Goal: Navigation & Orientation: Find specific page/section

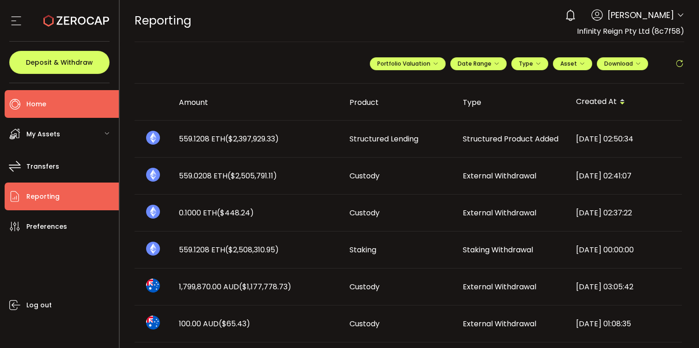
click at [41, 111] on li "Home" at bounding box center [62, 104] width 114 height 28
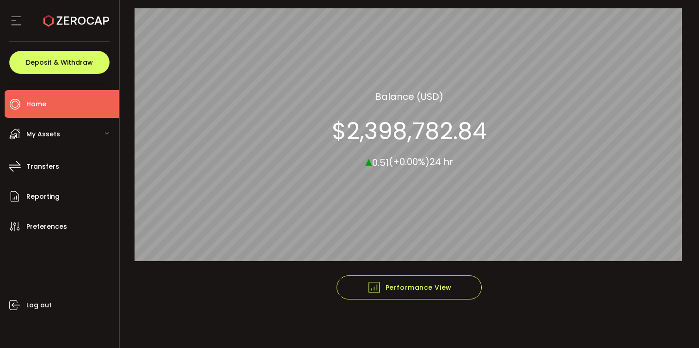
scroll to position [106, 0]
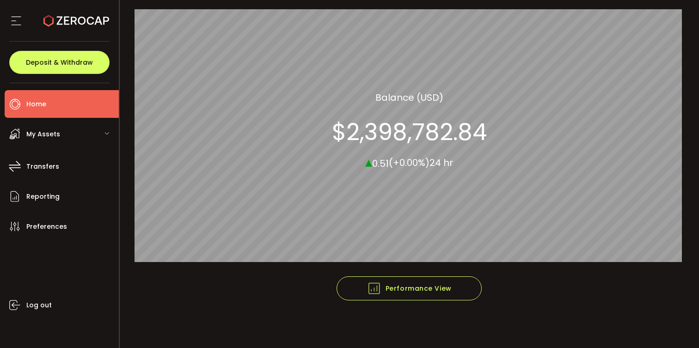
click at [43, 136] on span "My Assets" at bounding box center [43, 134] width 34 height 13
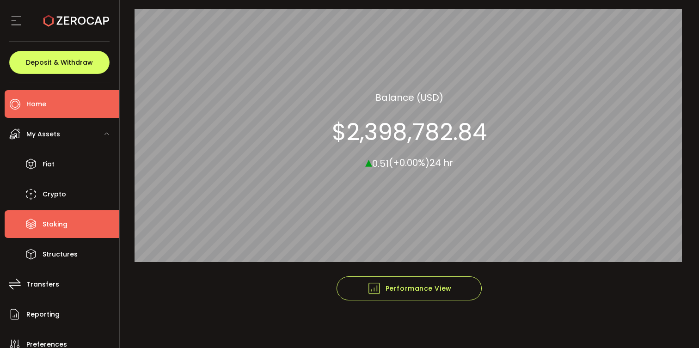
click at [60, 221] on span "Staking" at bounding box center [55, 224] width 25 height 13
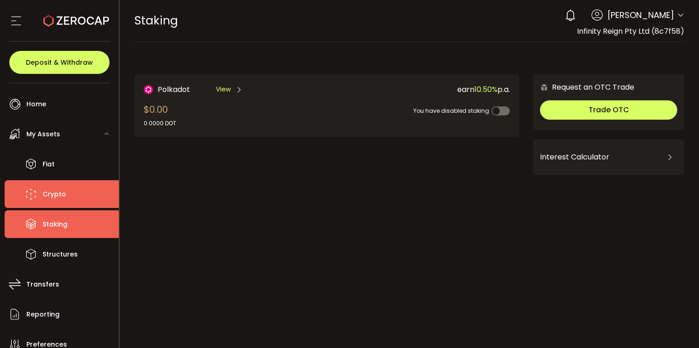
click at [57, 199] on span "Crypto" at bounding box center [55, 194] width 24 height 13
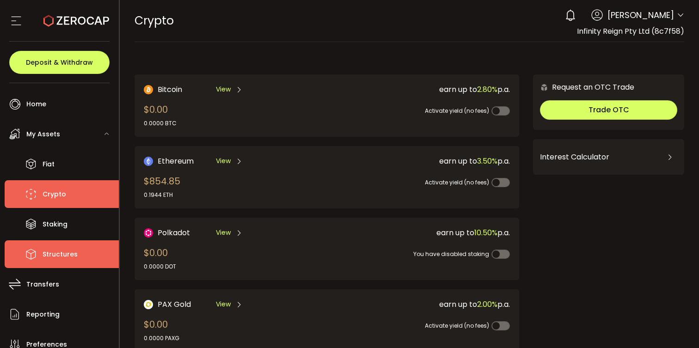
click at [55, 261] on li "Structures" at bounding box center [62, 254] width 114 height 28
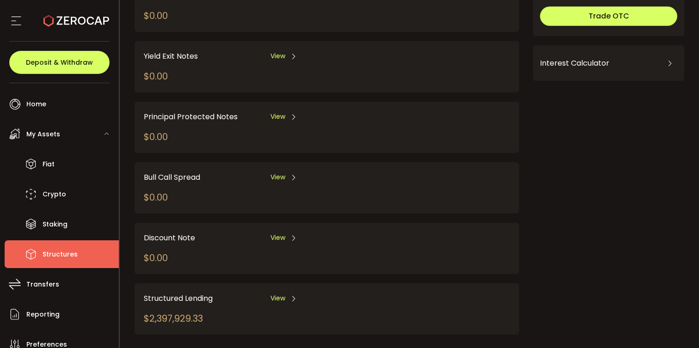
scroll to position [105, 0]
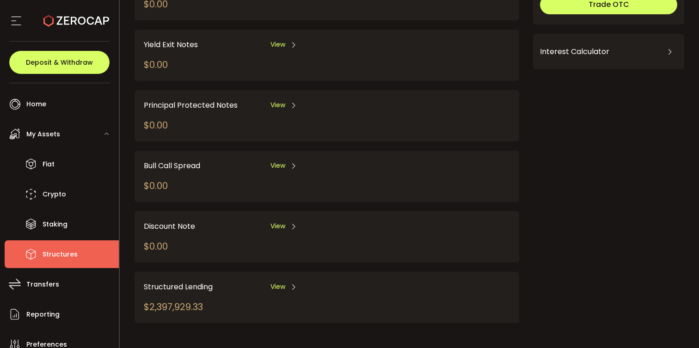
click at [278, 283] on span "View" at bounding box center [277, 287] width 15 height 10
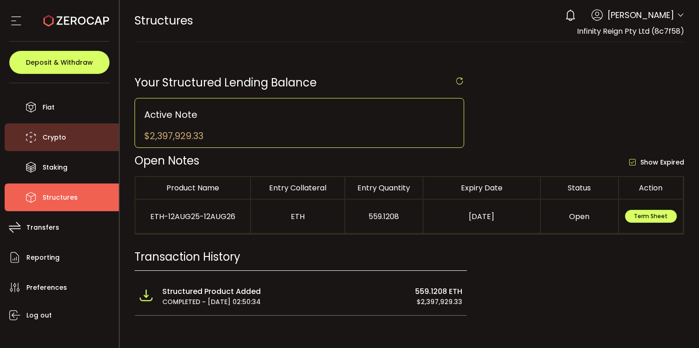
scroll to position [58, 0]
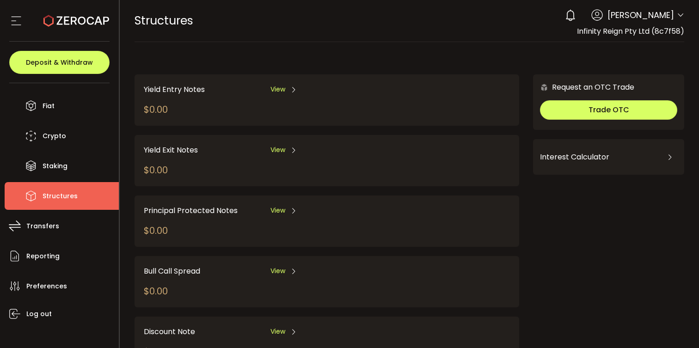
click at [621, 20] on span "[PERSON_NAME]" at bounding box center [640, 15] width 67 height 12
click at [668, 15] on span "[PERSON_NAME]" at bounding box center [640, 15] width 67 height 12
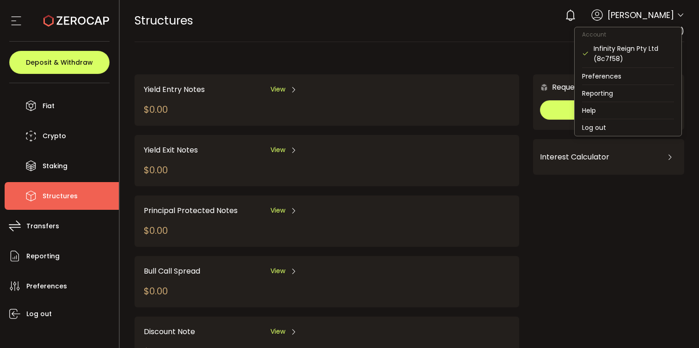
click at [678, 15] on icon at bounding box center [679, 15] width 7 height 7
click at [609, 122] on li "Log out" at bounding box center [627, 127] width 107 height 17
